Goal: Check status: Check status

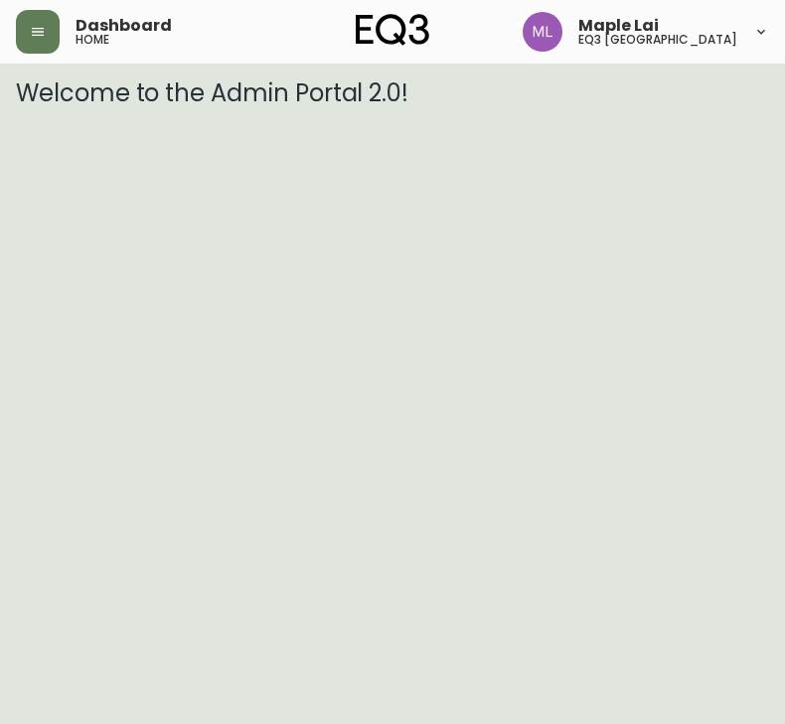
drag, startPoint x: 175, startPoint y: 312, endPoint x: 175, endPoint y: 301, distance: 10.9
click at [175, 107] on html "Dashboard home Maple Lai eq3 [GEOGRAPHIC_DATA] Welcome to the Admin Portal 2.0!" at bounding box center [392, 53] width 785 height 107
click at [38, 107] on html "Dashboard home Maple Lai eq3 [GEOGRAPHIC_DATA] Welcome to the Admin Portal 2.0!" at bounding box center [392, 53] width 785 height 107
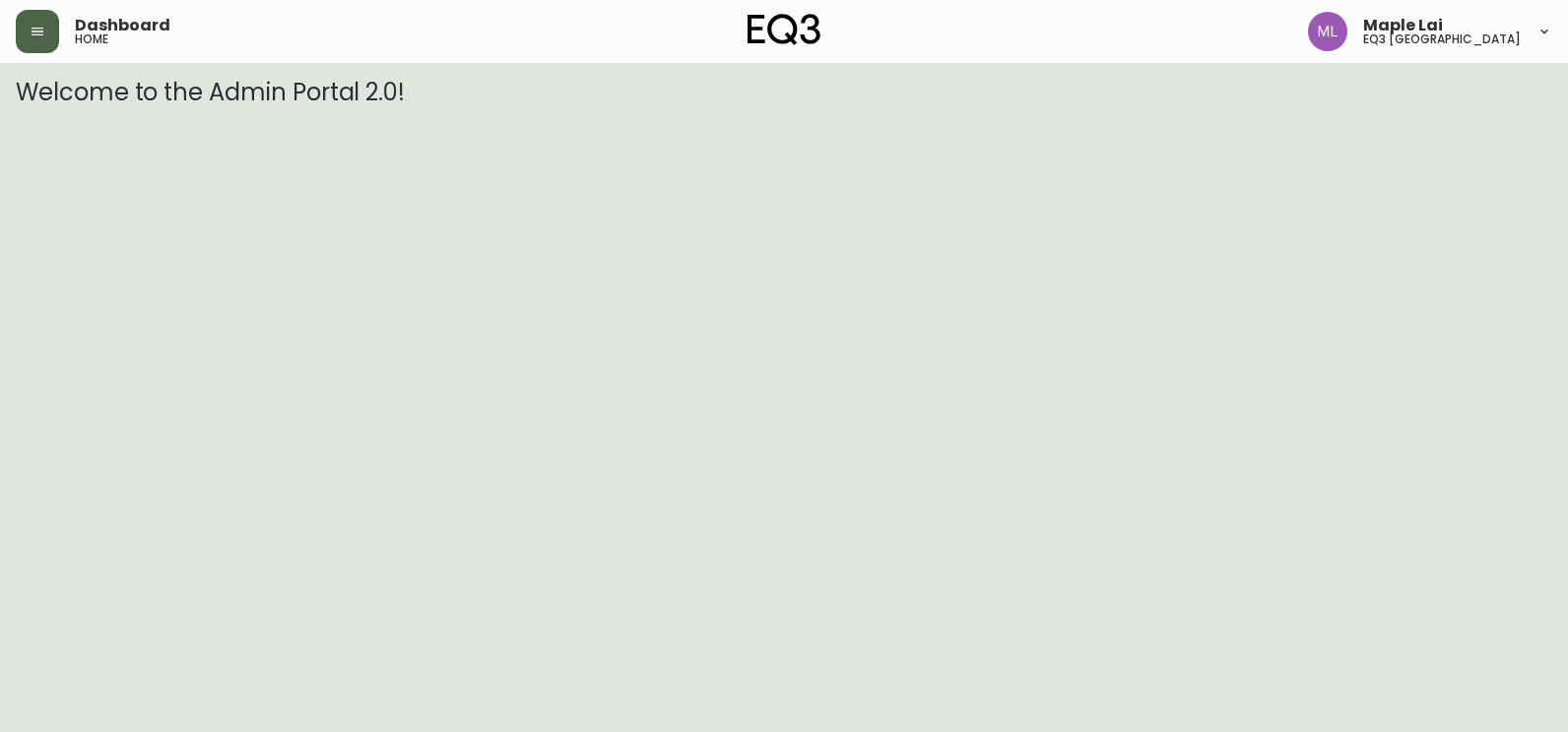
click at [37, 34] on icon "button" at bounding box center [38, 32] width 16 height 16
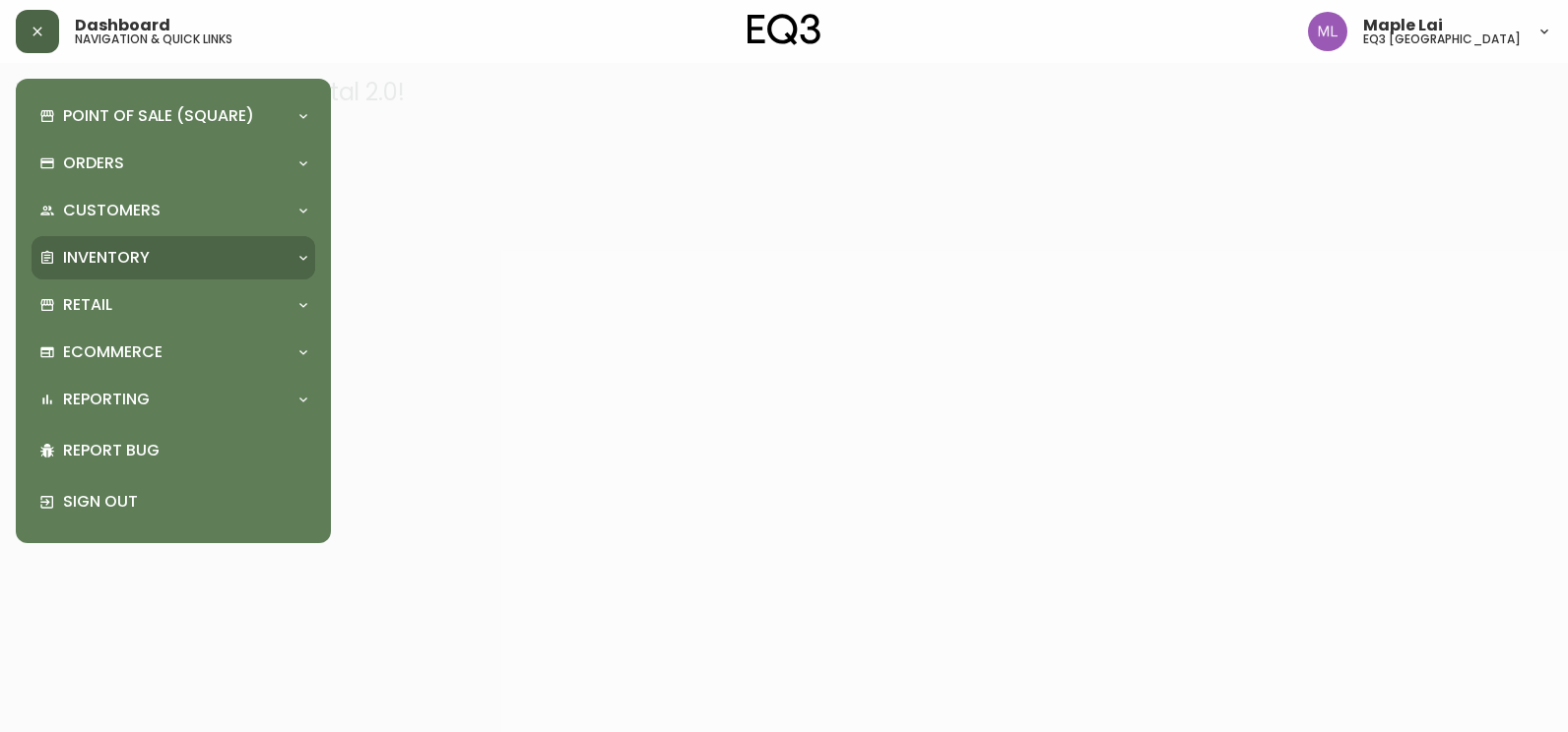
click at [234, 256] on div "Inventory" at bounding box center [164, 258] width 248 height 22
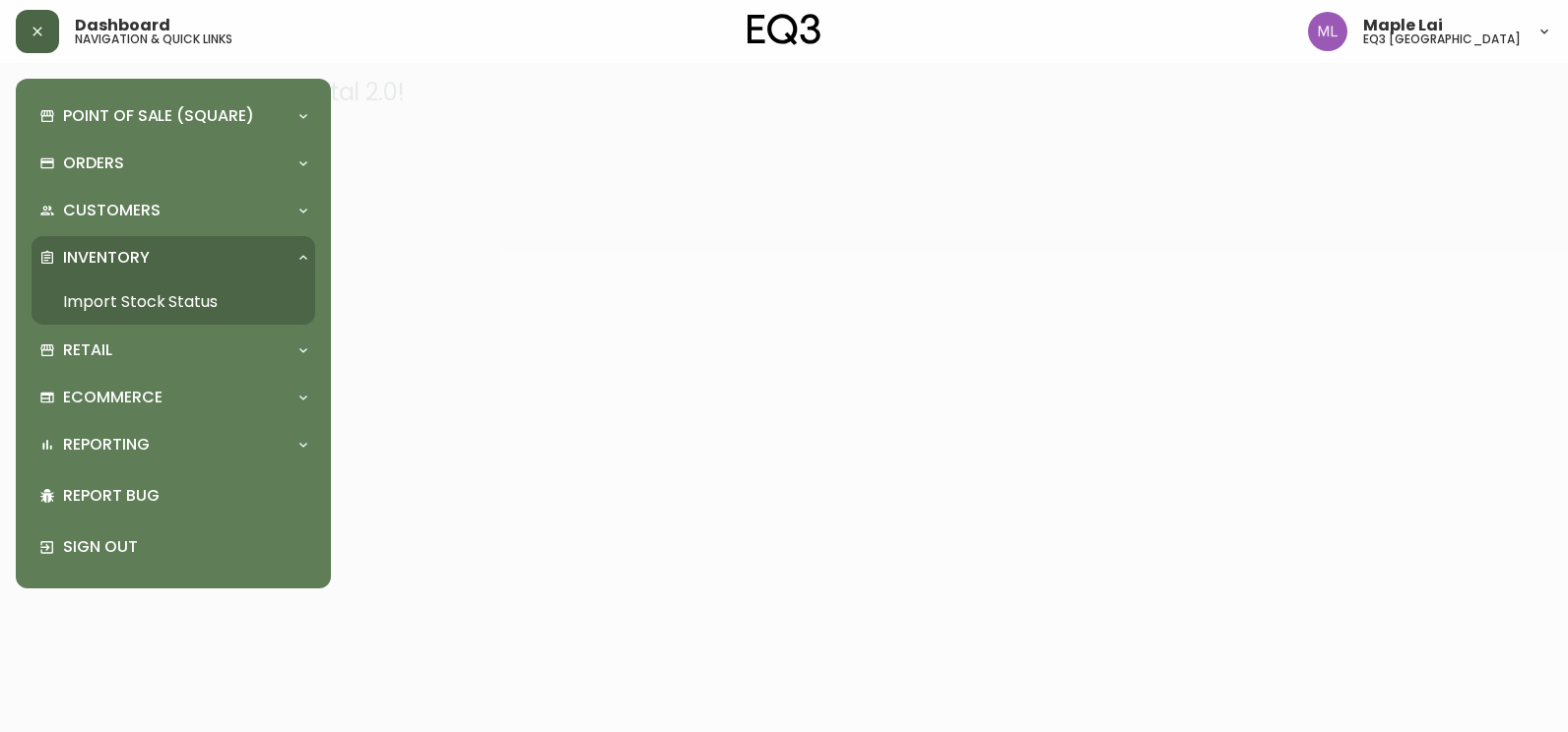
click at [237, 299] on link "Import Stock Status" at bounding box center [173, 302] width 283 height 46
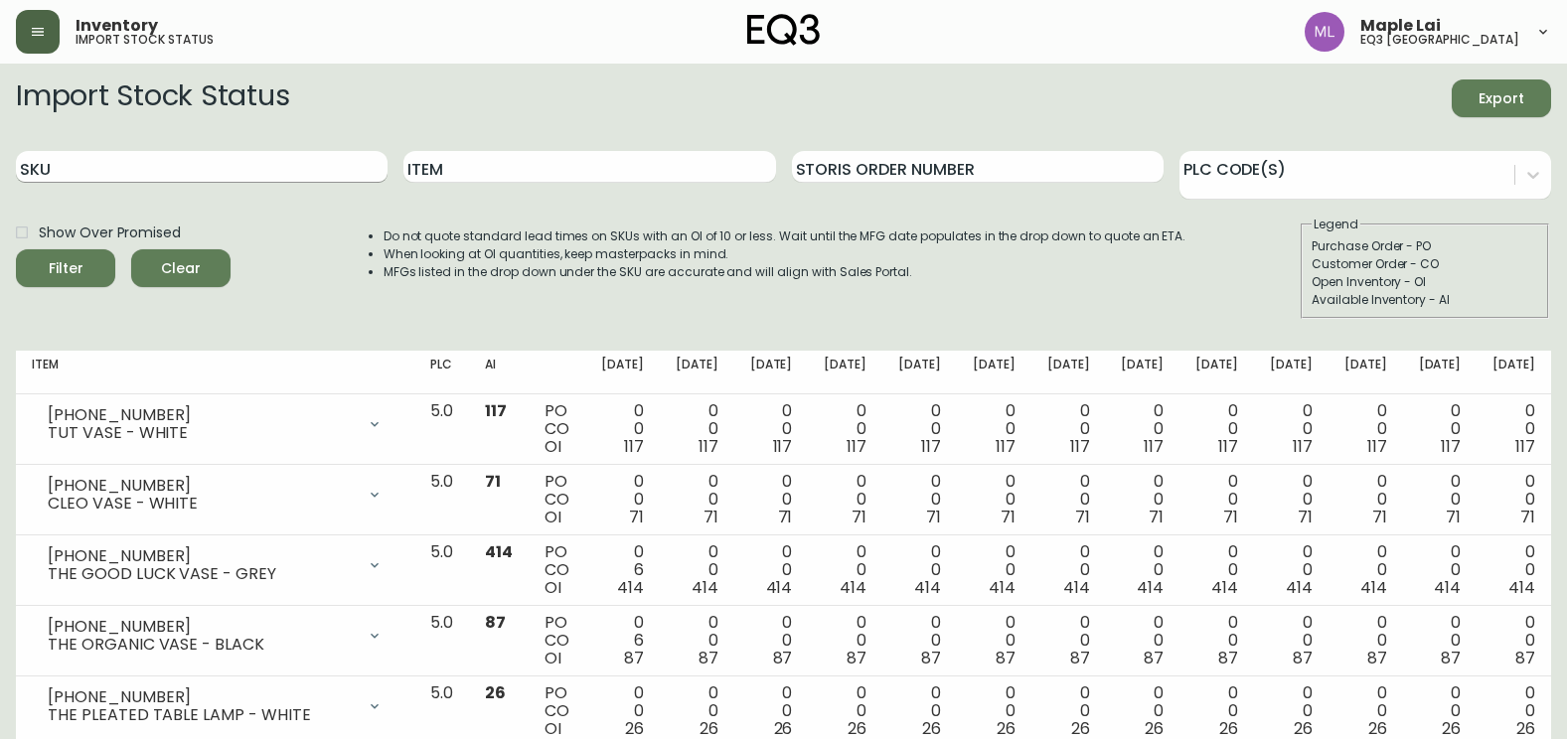
click at [255, 162] on input "SKU" at bounding box center [202, 167] width 372 height 32
type input "[PHONE_NUMBER]"
click at [16, 249] on button "Filter" at bounding box center [65, 268] width 99 height 38
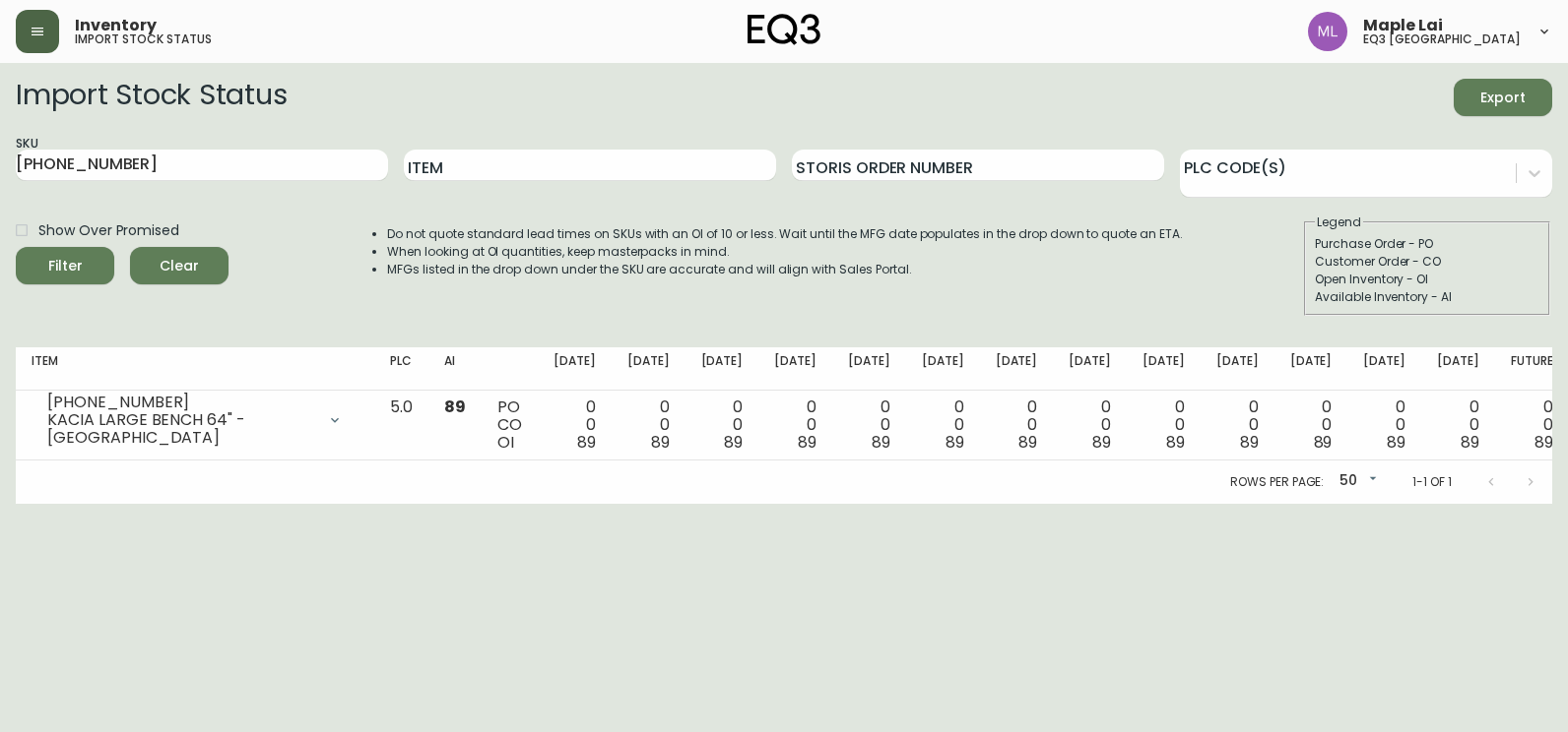
click at [212, 504] on html "Inventory import stock status Maple Lai eq3 [GEOGRAPHIC_DATA] Import Stock Stat…" at bounding box center [784, 252] width 1568 height 504
drag, startPoint x: 214, startPoint y: 158, endPoint x: 198, endPoint y: 77, distance: 82.6
click at [2, 169] on main "Import Stock Status Export SKU [PHONE_NUMBER] Item Storis Order Number PLC Code…" at bounding box center [784, 283] width 1568 height 441
paste input "[PHONE_NUMBER]"
type input "[PHONE_NUMBER]"
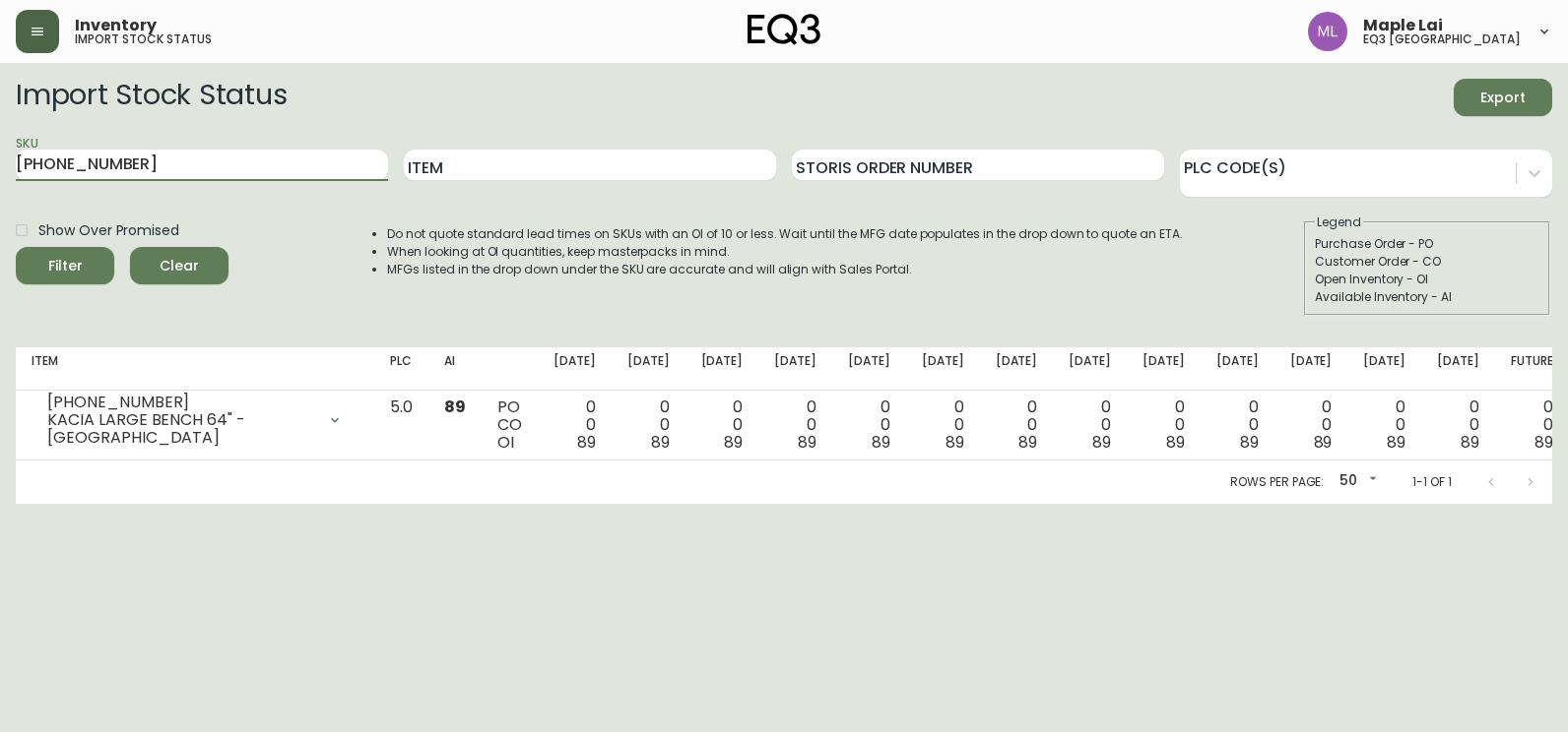
click at [16, 247] on button "Filter" at bounding box center [64, 265] width 98 height 38
